Goal: Task Accomplishment & Management: Use online tool/utility

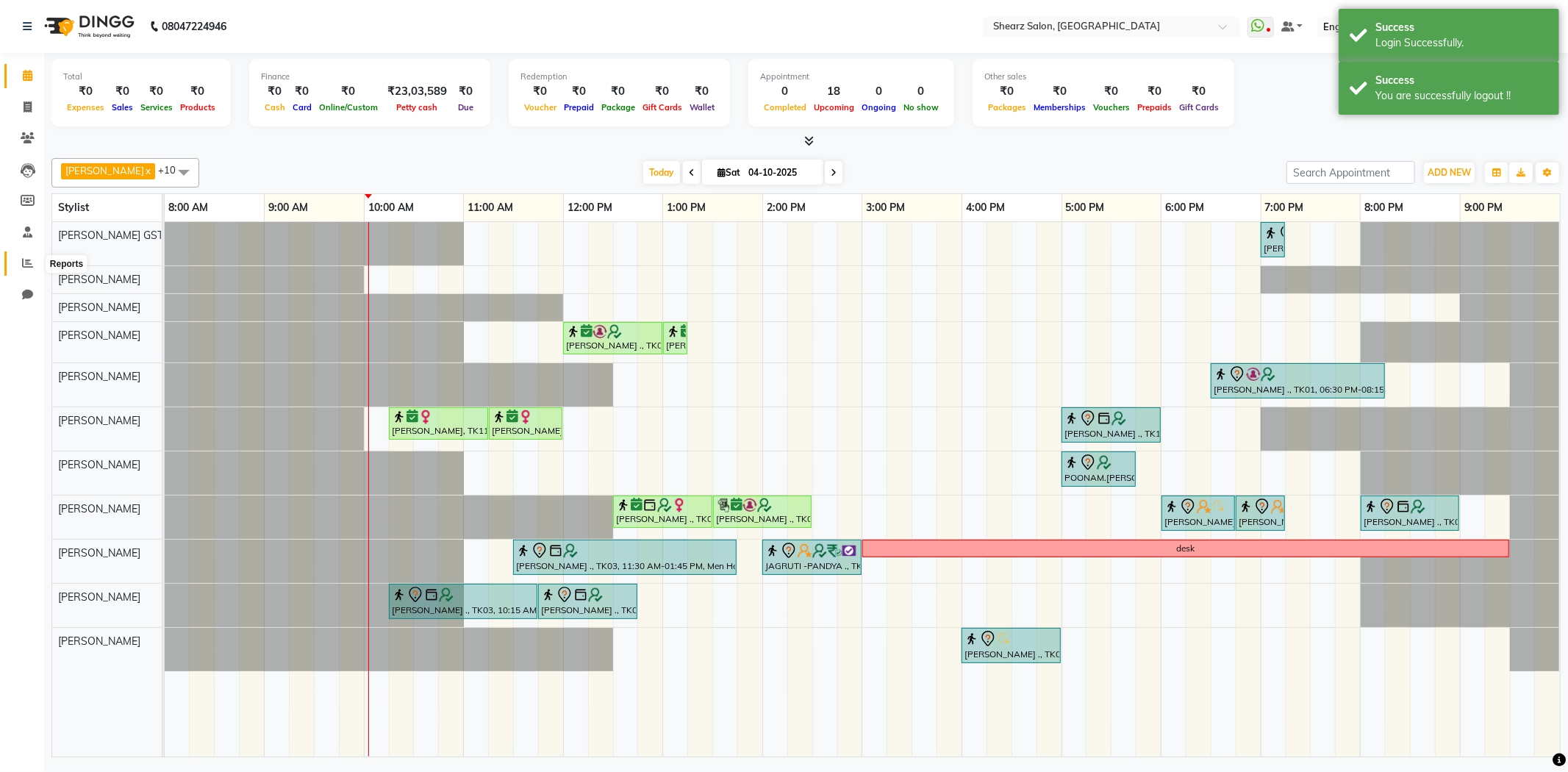
click at [25, 261] on icon at bounding box center [27, 262] width 11 height 11
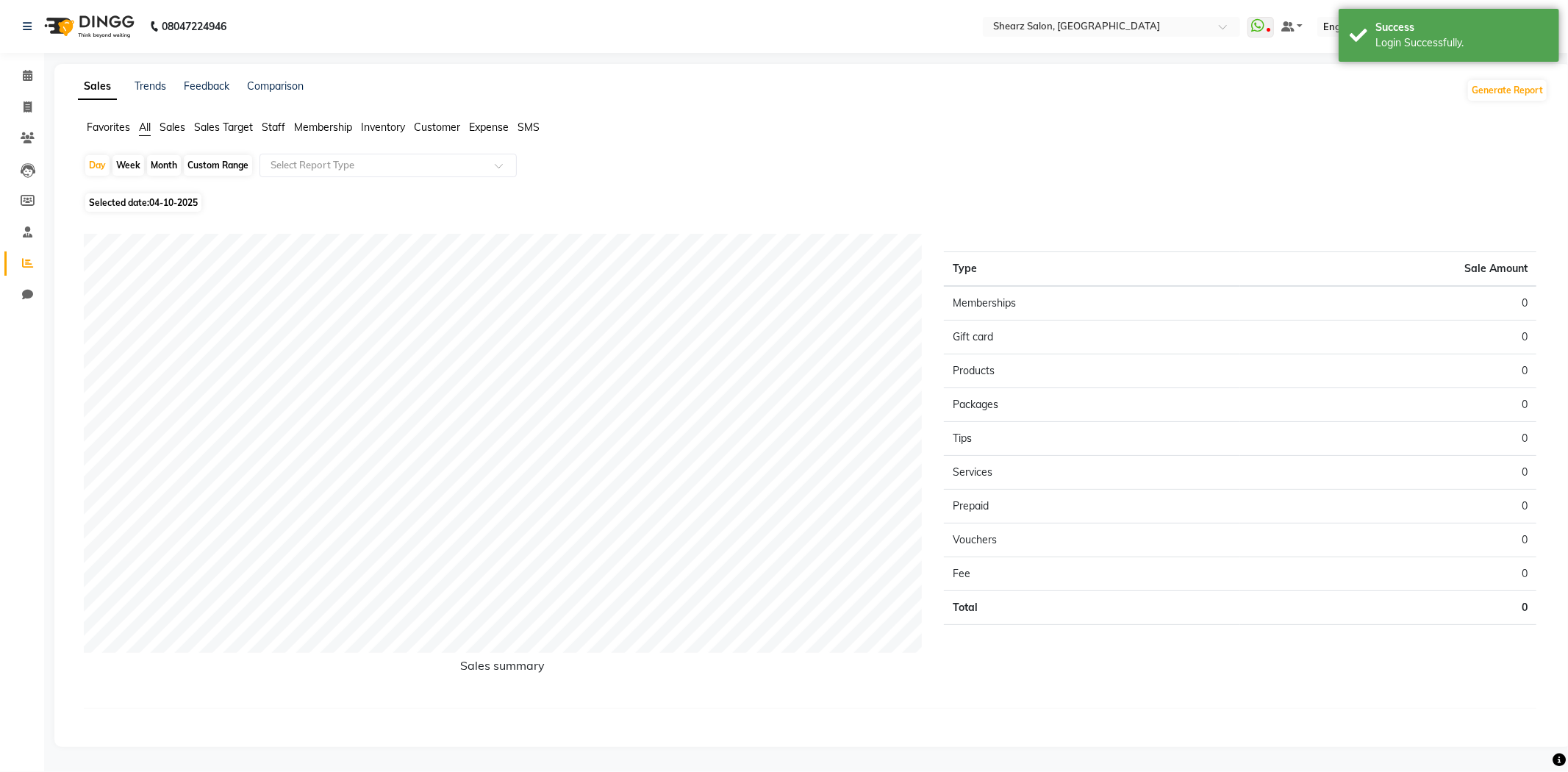
click at [207, 127] on span "Sales Target" at bounding box center [224, 127] width 59 height 13
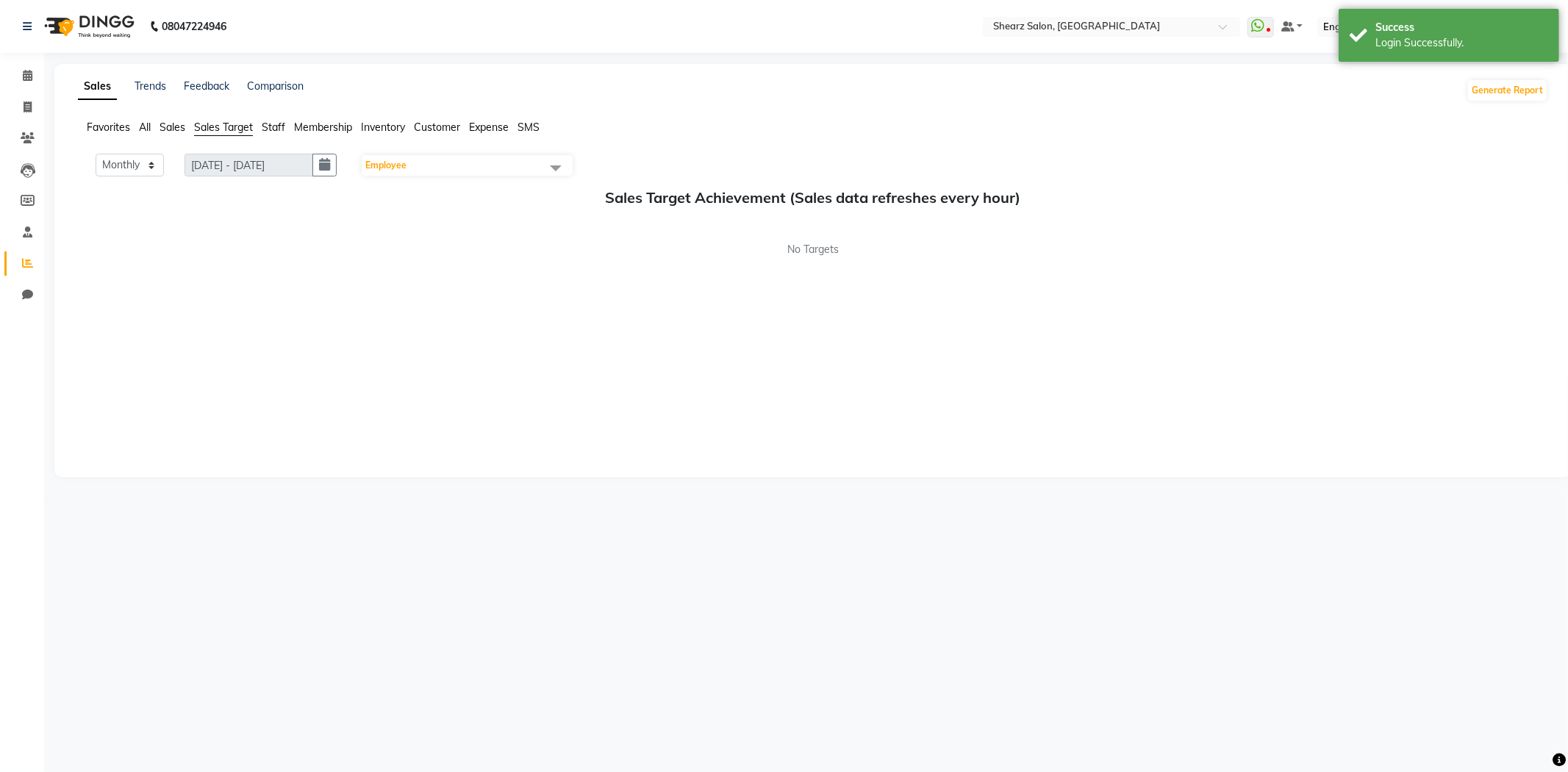
click at [172, 129] on span "Sales" at bounding box center [172, 127] width 26 height 13
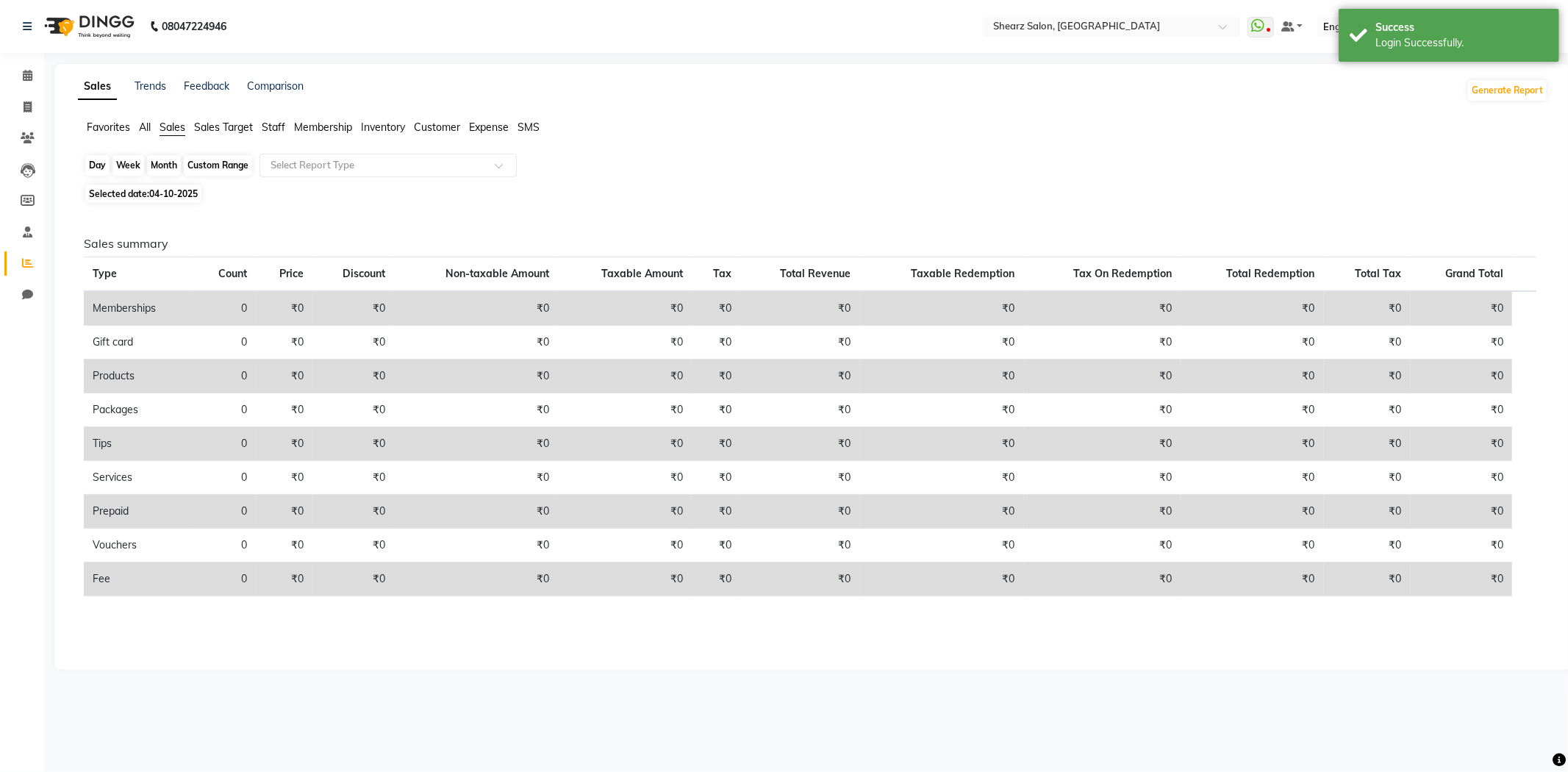
click at [100, 167] on div "Day" at bounding box center [97, 165] width 24 height 21
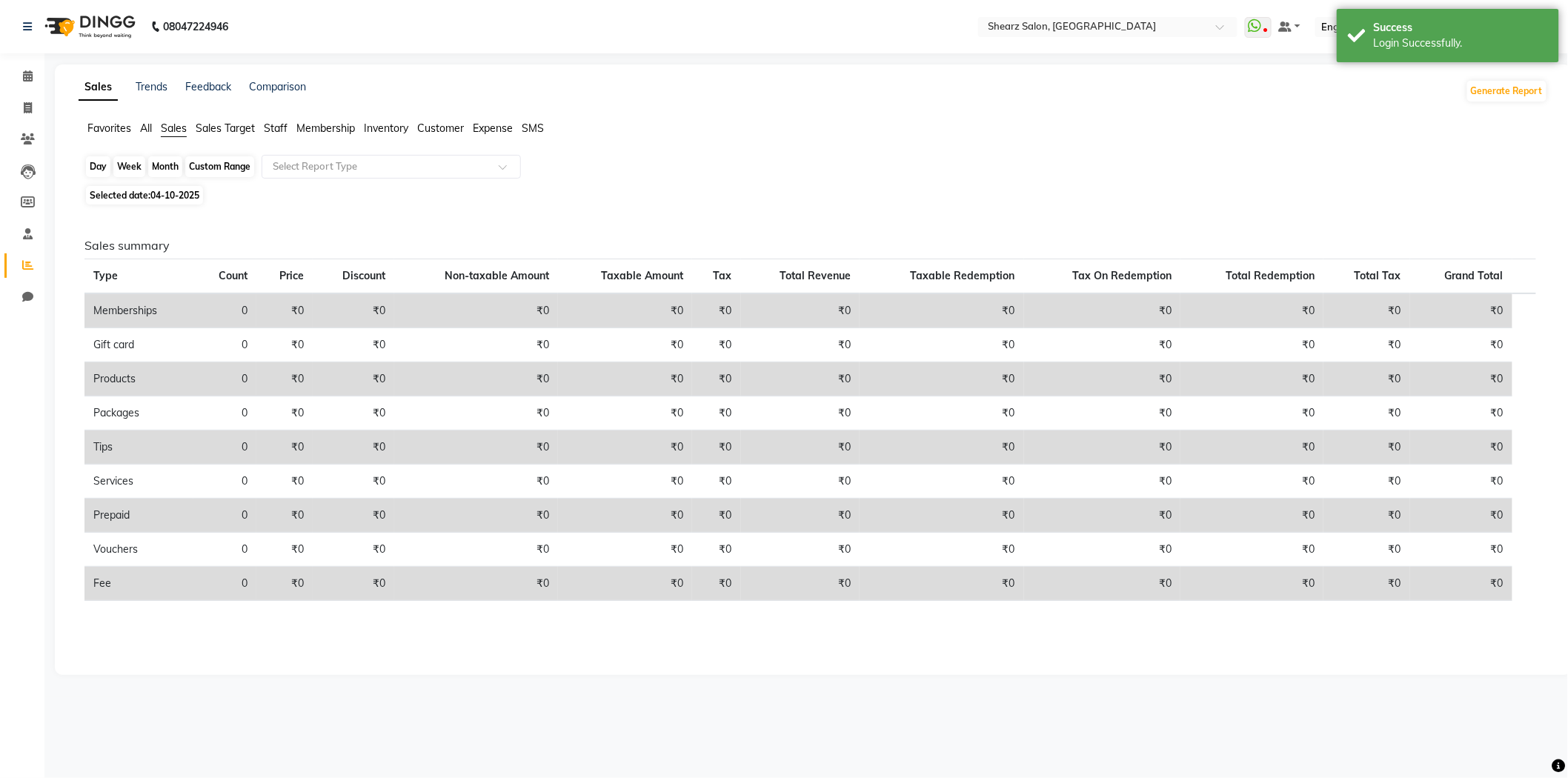
select select "10"
select select "2025"
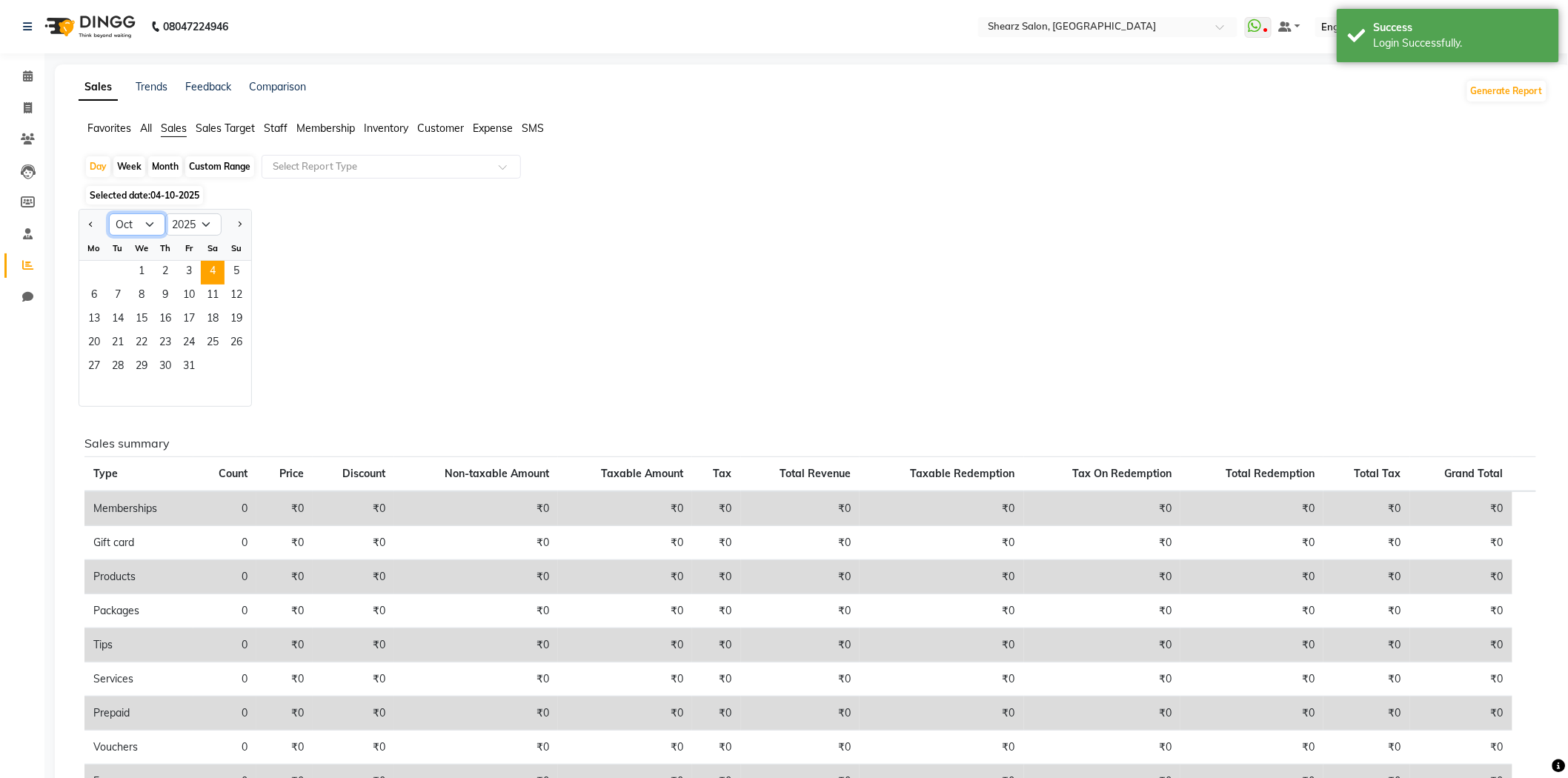
click at [143, 220] on select "Jan Feb Mar Apr May Jun [DATE] Aug Sep Oct Nov Dec" at bounding box center [137, 224] width 57 height 22
select select "9"
click at [109, 213] on select "Jan Feb Mar Apr May Jun [DATE] Aug Sep Oct Nov Dec" at bounding box center [137, 224] width 57 height 22
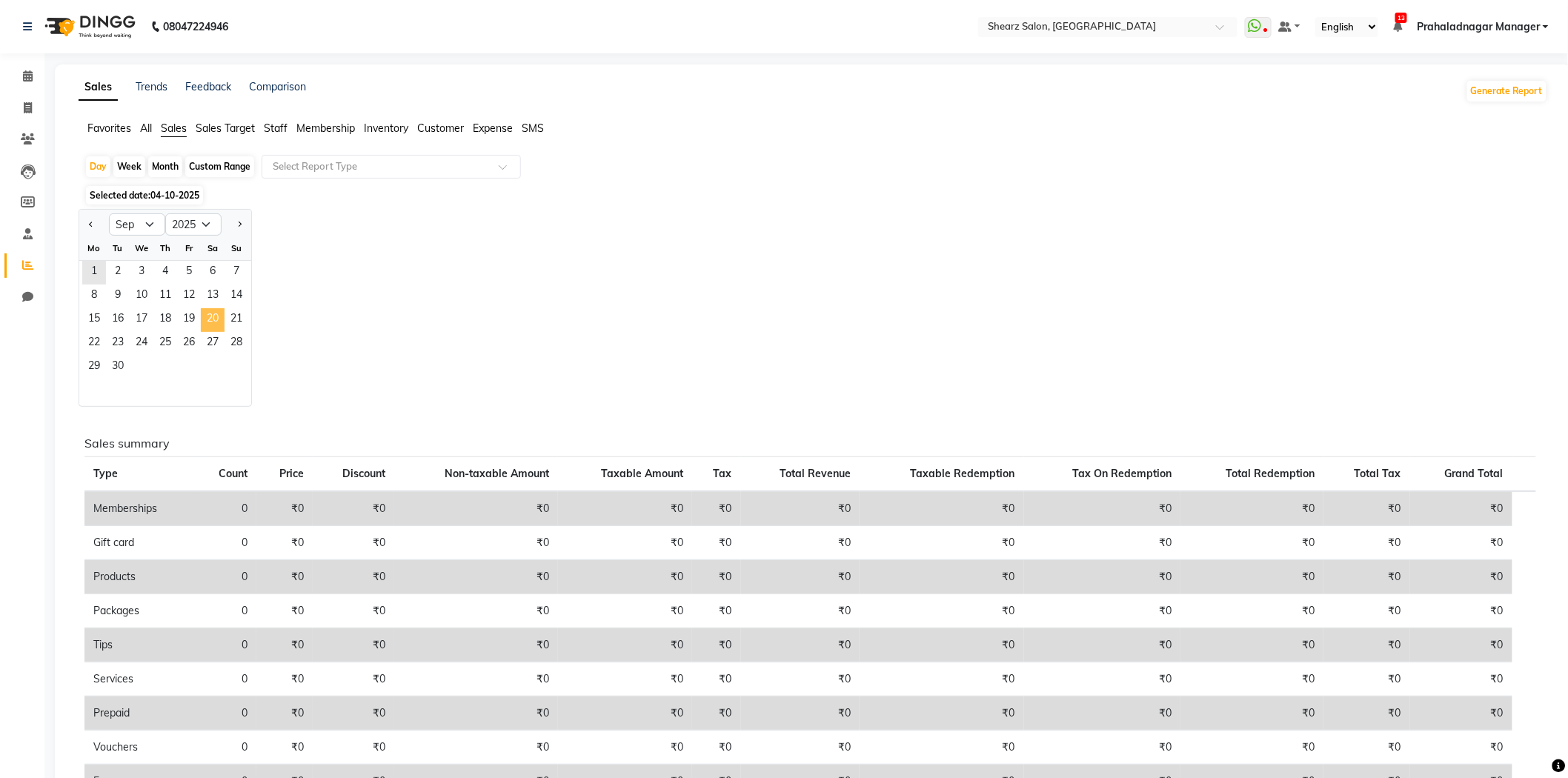
click at [208, 327] on span "20" at bounding box center [213, 320] width 24 height 24
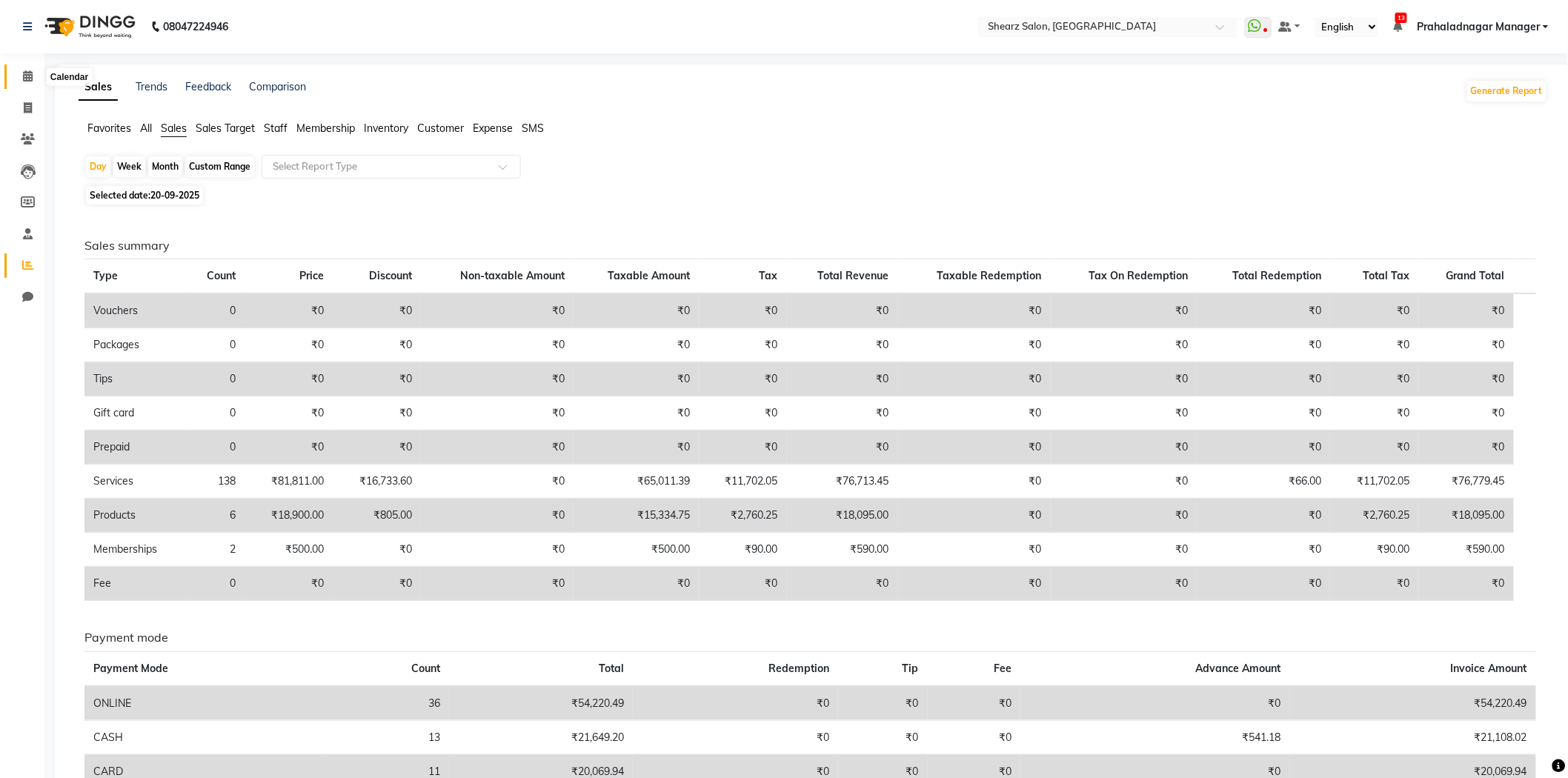
click at [15, 76] on span at bounding box center [28, 77] width 26 height 17
